Goal: Transaction & Acquisition: Download file/media

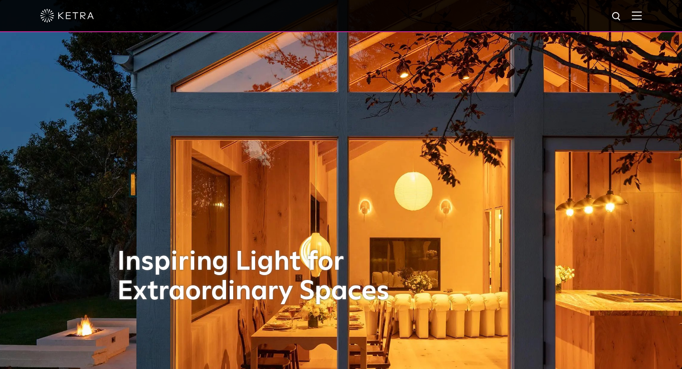
click at [642, 19] on img at bounding box center [637, 15] width 10 height 9
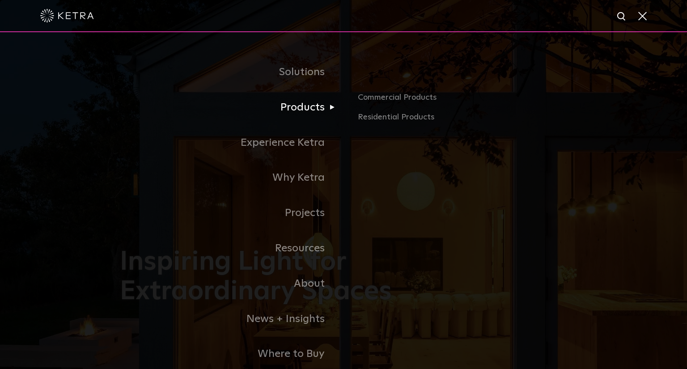
click at [304, 115] on link "Products" at bounding box center [232, 107] width 224 height 35
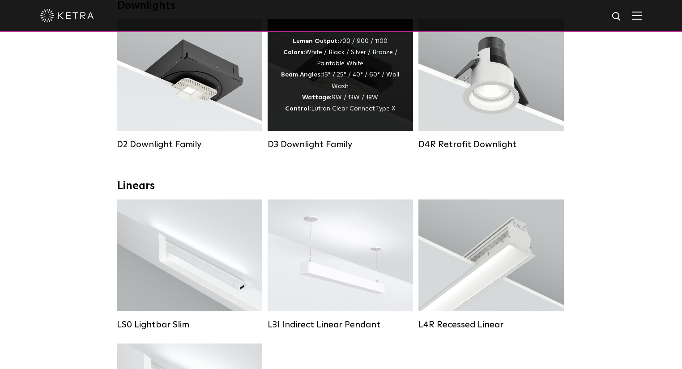
scroll to position [179, 0]
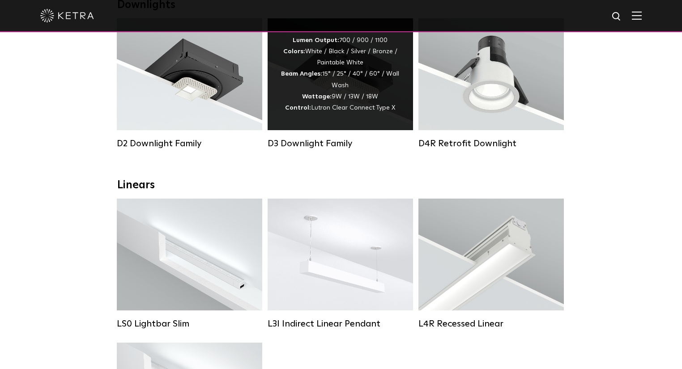
click at [352, 111] on span "Lutron Clear Connect Type X" at bounding box center [353, 108] width 84 height 6
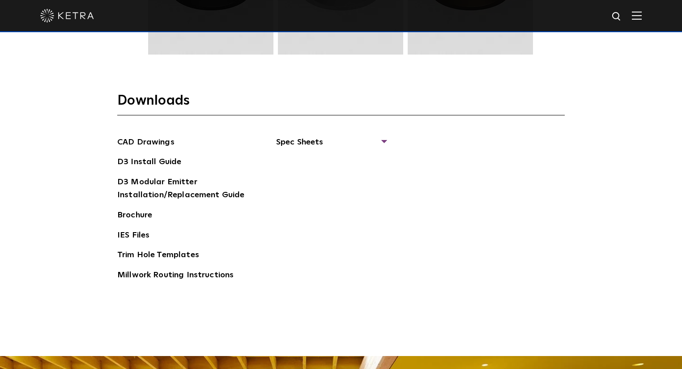
scroll to position [1360, 0]
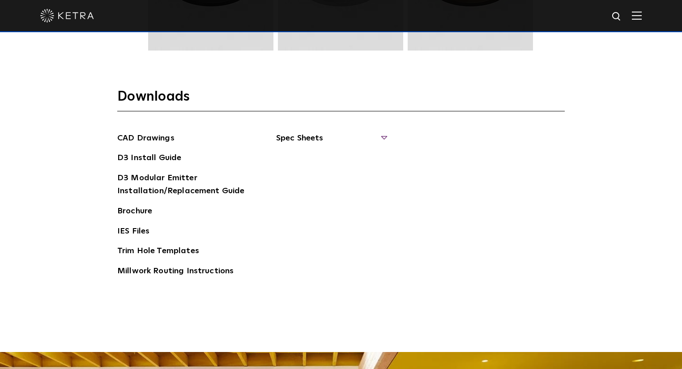
click at [299, 132] on span "Spec Sheets" at bounding box center [331, 142] width 110 height 20
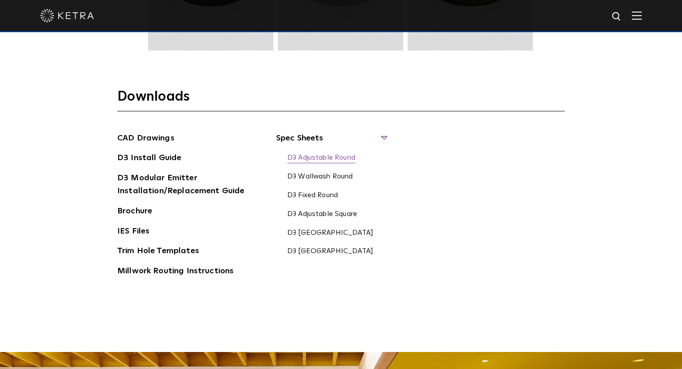
click at [321, 156] on link "D3 Adjustable Round" at bounding box center [321, 158] width 68 height 10
